Goal: Task Accomplishment & Management: Use online tool/utility

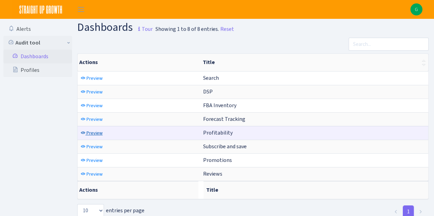
click at [92, 130] on span "Preview" at bounding box center [94, 133] width 16 height 7
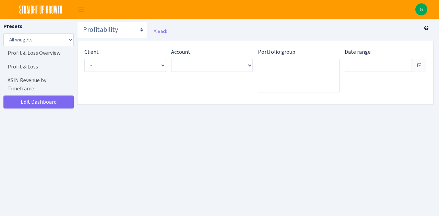
type input "[DATE] - [DATE]"
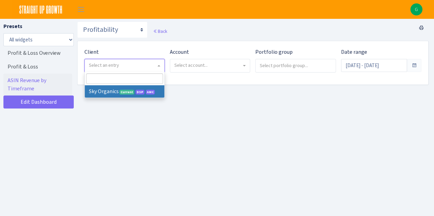
click at [128, 68] on span "Select an entry" at bounding box center [122, 65] width 67 height 7
select select "328"
select select
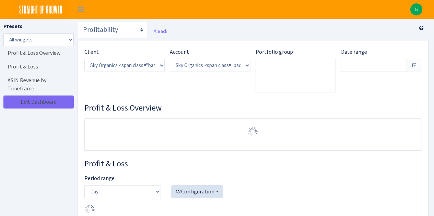
select select "[CREDIT_CARD_NUMBER]"
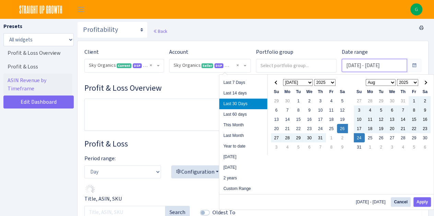
click at [376, 67] on input "Jul 26, 2025 - Aug 24, 2025" at bounding box center [373, 65] width 65 height 13
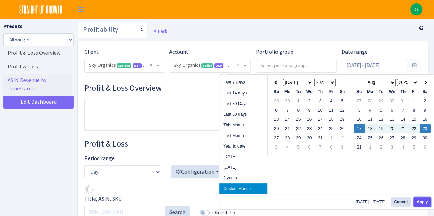
click at [423, 201] on button "Apply" at bounding box center [421, 202] width 17 height 10
type input "Aug 17, 2025 - Aug 23, 2025"
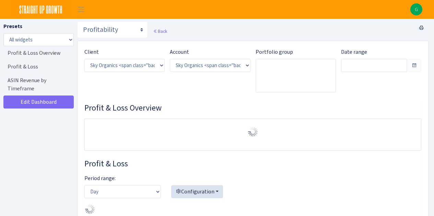
select select "3898146187075502"
type input "Aug 17, 2025 - Aug 23, 2025"
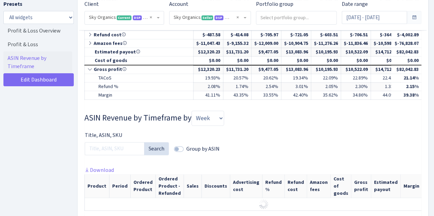
scroll to position [485, 0]
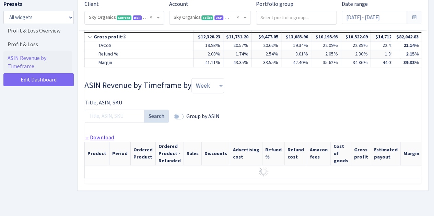
click at [102, 134] on link "Download" at bounding box center [98, 137] width 29 height 7
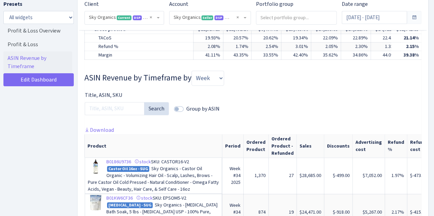
click at [113, 138] on th "Product" at bounding box center [153, 145] width 137 height 23
click at [101, 133] on link "Download" at bounding box center [98, 130] width 29 height 7
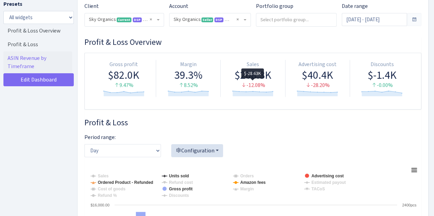
scroll to position [0, 0]
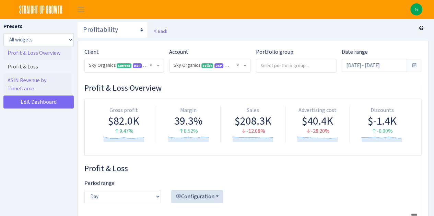
click at [27, 51] on link "Profit & Loss Overview" at bounding box center [37, 53] width 69 height 14
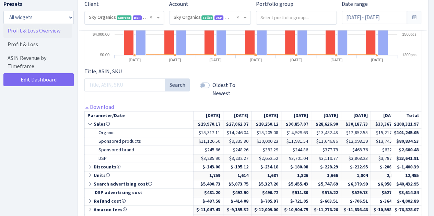
scroll to position [279, 0]
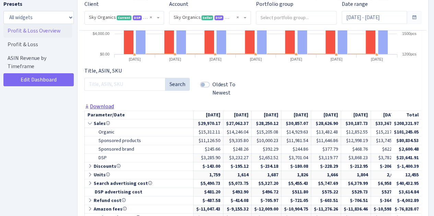
click at [100, 106] on link "Download" at bounding box center [98, 106] width 29 height 7
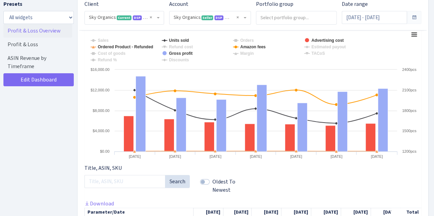
scroll to position [0, 0]
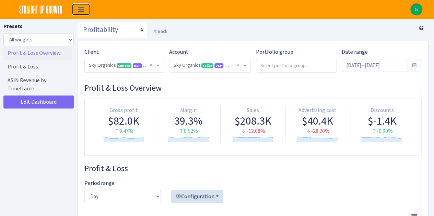
click at [77, 10] on span "Toggle navigation" at bounding box center [81, 9] width 10 height 8
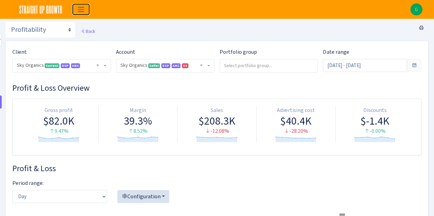
click at [87, 13] on button "Toggle navigation" at bounding box center [80, 9] width 17 height 11
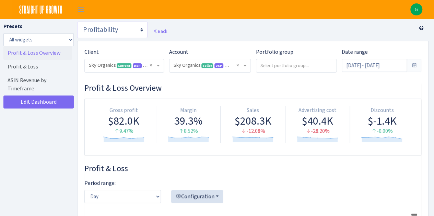
click at [107, 27] on select "Search DSP FBA Inventory Forecast Tracking Profitability Subscribe and save Pro…" at bounding box center [112, 30] width 70 height 16
select select "https://straightupgrowth.com/admin/dashboard/21/show"
click at [77, 22] on select "Search DSP FBA Inventory Forecast Tracking Profitability Subscribe and save Pro…" at bounding box center [112, 30] width 70 height 16
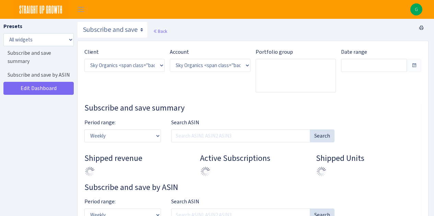
select select "[CREDIT_CARD_NUMBER]"
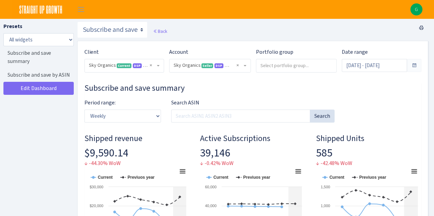
click at [411, 65] on span at bounding box center [414, 65] width 14 height 13
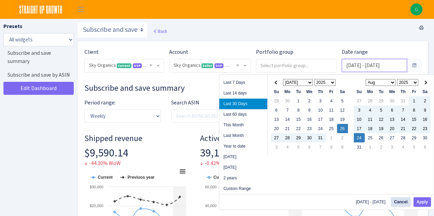
click at [399, 65] on input "Jul 26, 2025 - Aug 24, 2025" at bounding box center [373, 65] width 65 height 13
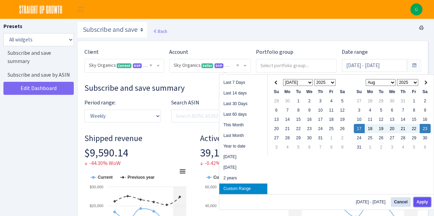
click at [424, 201] on button "Apply" at bounding box center [421, 202] width 17 height 10
type input "Aug 17, 2025 - Aug 23, 2025"
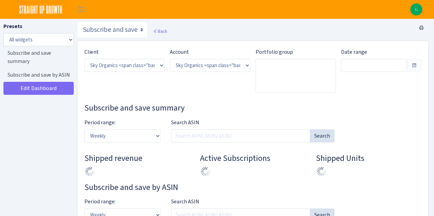
select select "[CREDIT_CARD_NUMBER]"
type input "[DATE] - [DATE]"
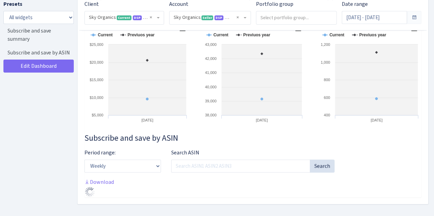
scroll to position [156, 0]
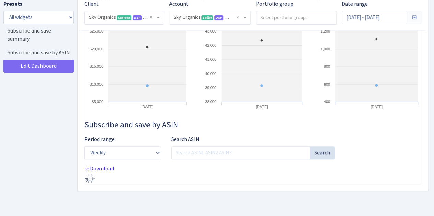
click at [110, 168] on link "Download" at bounding box center [98, 168] width 29 height 7
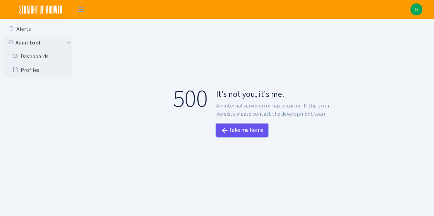
click at [245, 132] on link "Take me home" at bounding box center [242, 130] width 52 height 13
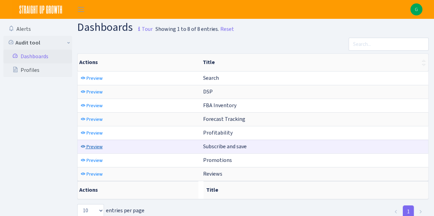
click at [91, 142] on link "Preview" at bounding box center [91, 147] width 25 height 11
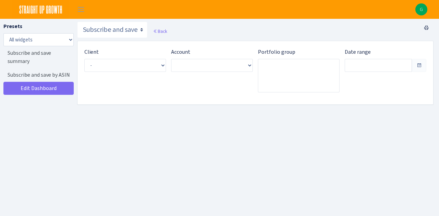
type input "[DATE] - [DATE]"
